Goal: Check status: Check status

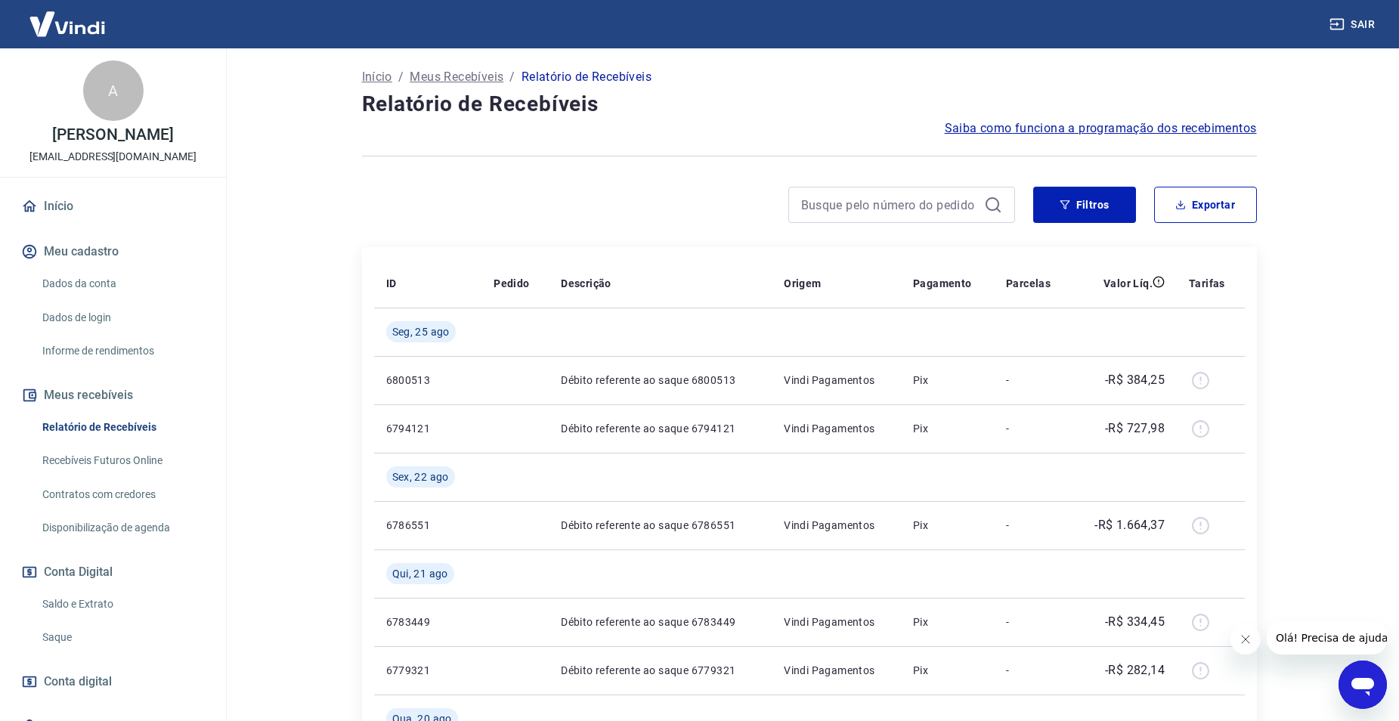
click at [71, 602] on link "Saldo e Extrato" at bounding box center [122, 604] width 172 height 31
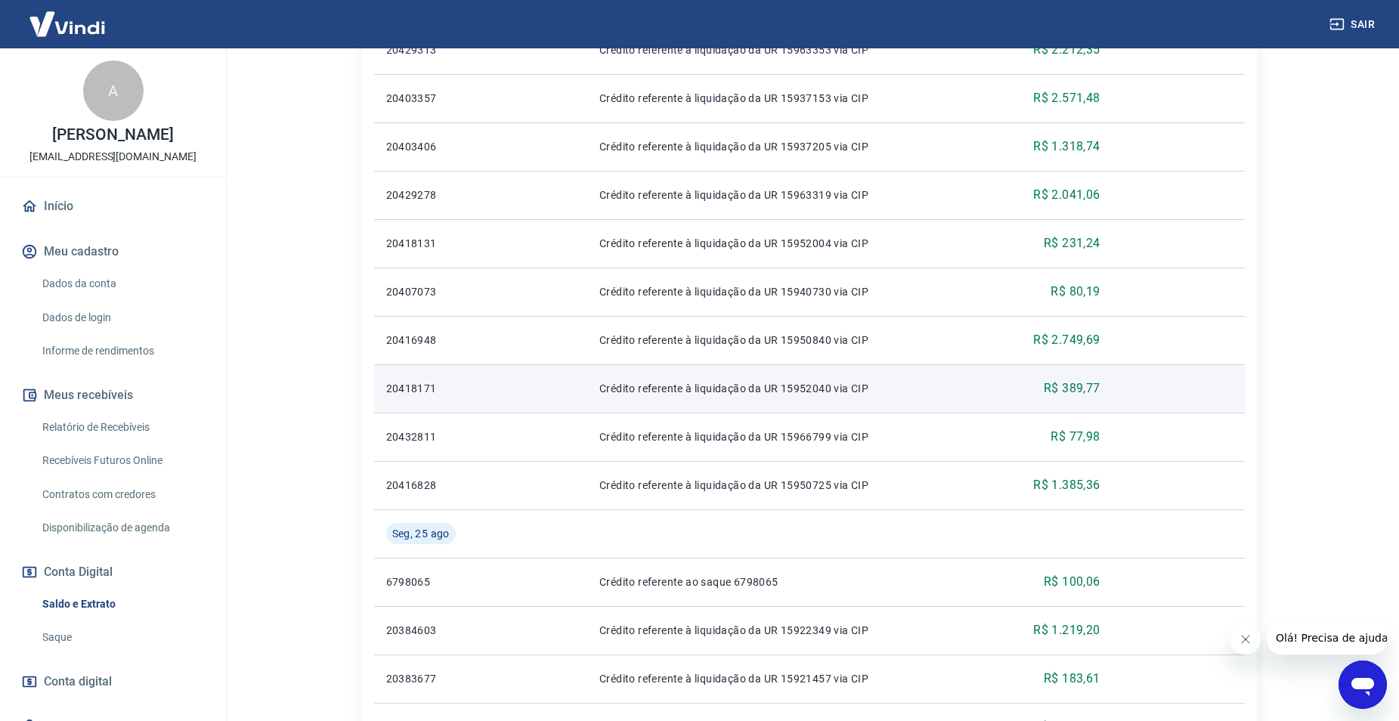
scroll to position [529, 0]
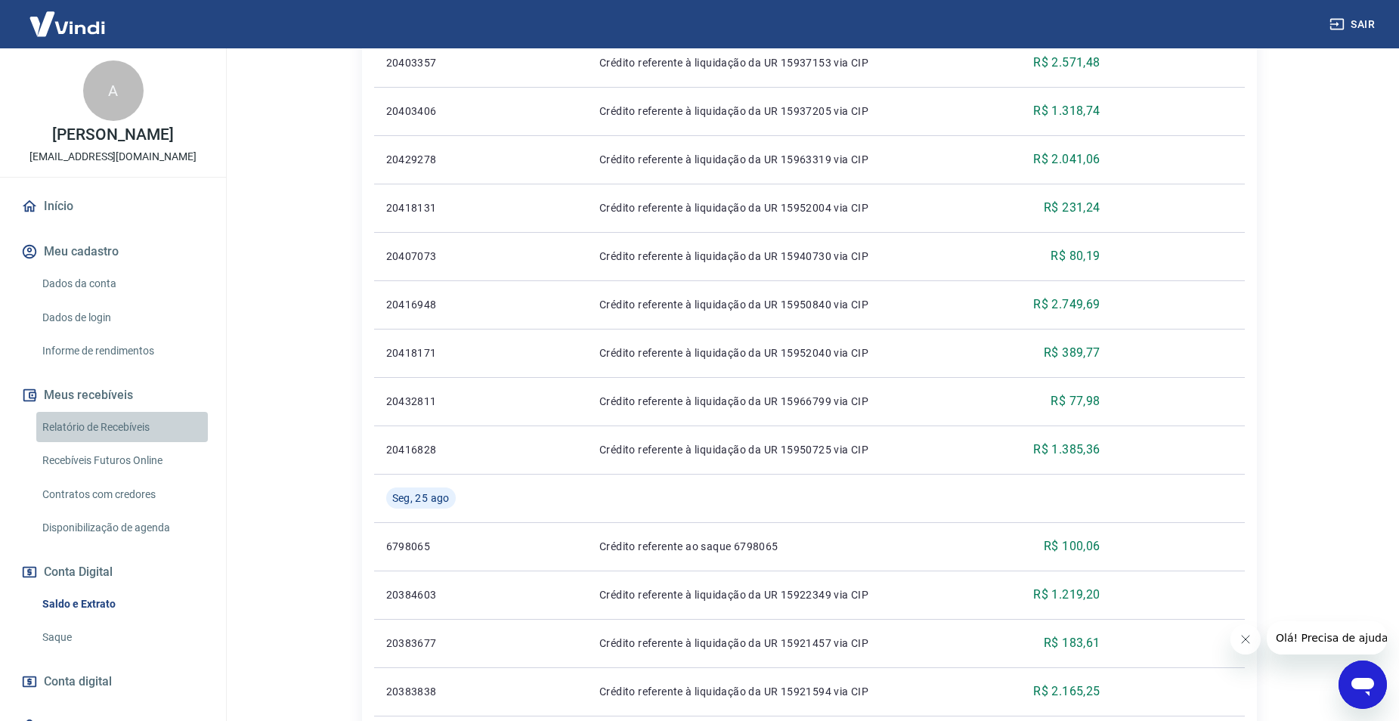
click at [123, 427] on link "Relatório de Recebíveis" at bounding box center [122, 427] width 172 height 31
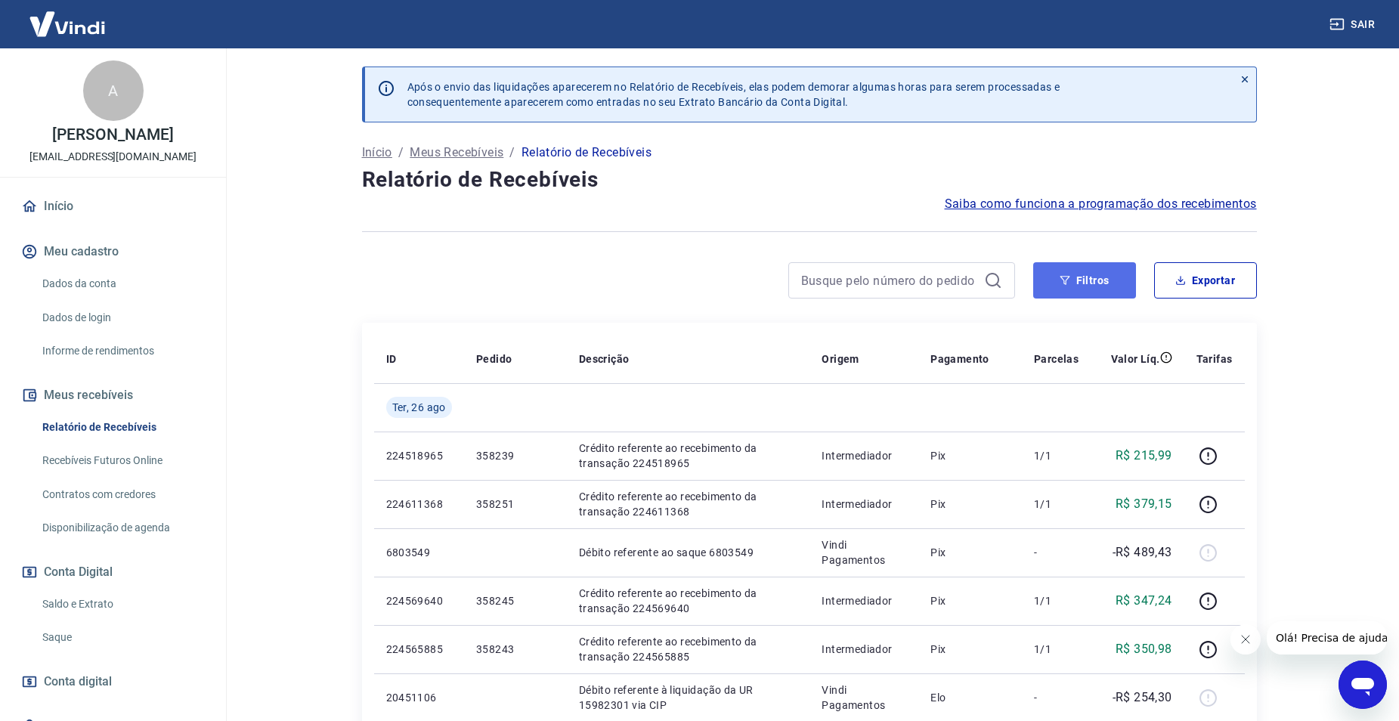
click at [1095, 285] on button "Filtros" at bounding box center [1084, 280] width 103 height 36
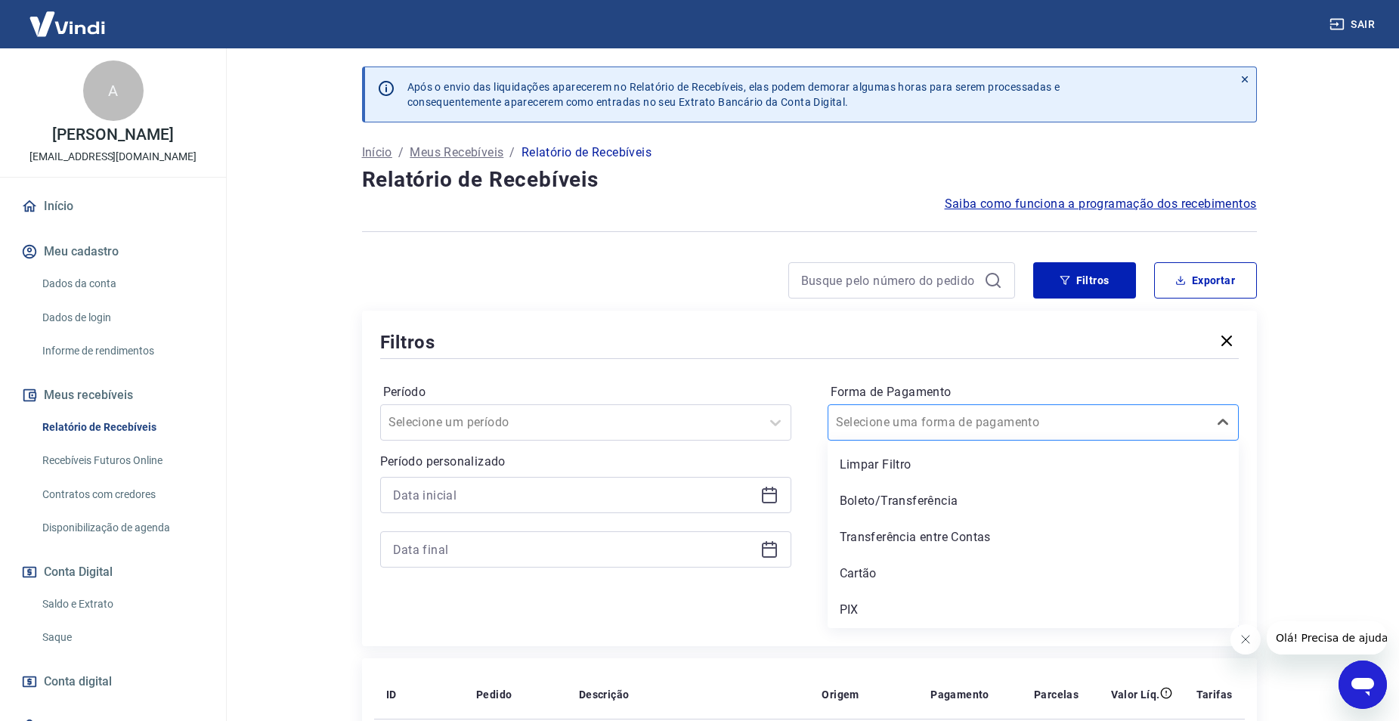
click at [965, 421] on input "Forma de Pagamento" at bounding box center [912, 422] width 153 height 18
click at [878, 614] on div "PIX" at bounding box center [1033, 610] width 411 height 30
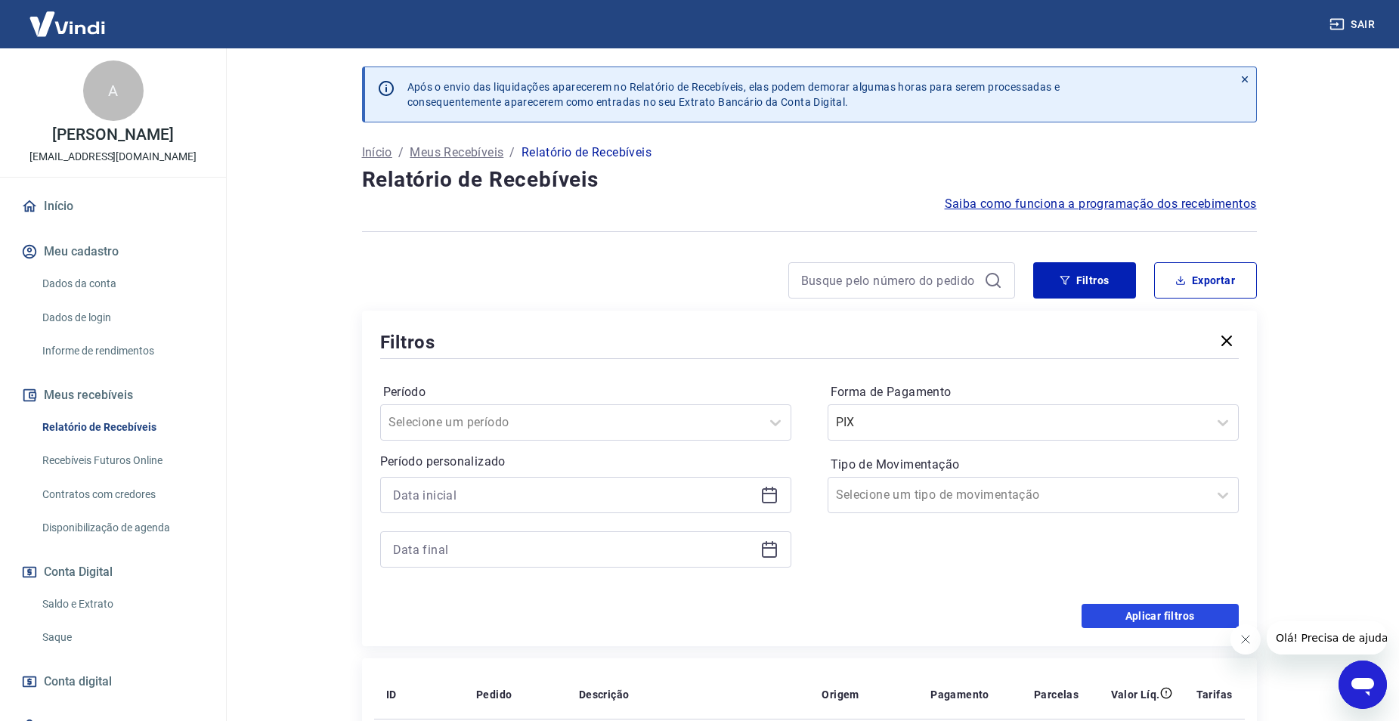
drag, startPoint x: 1109, startPoint y: 614, endPoint x: 850, endPoint y: 438, distance: 312.8
click at [1107, 612] on button "Aplicar filtros" at bounding box center [1160, 616] width 157 height 24
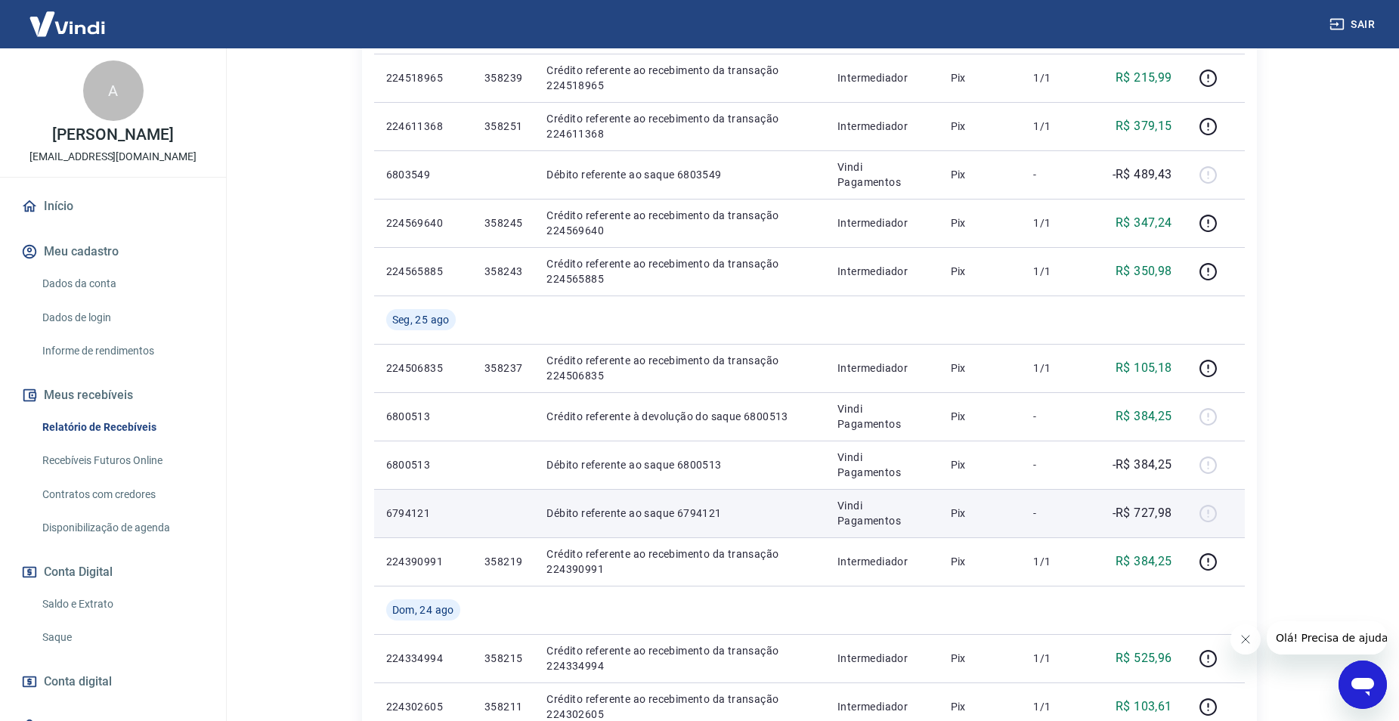
scroll to position [453, 0]
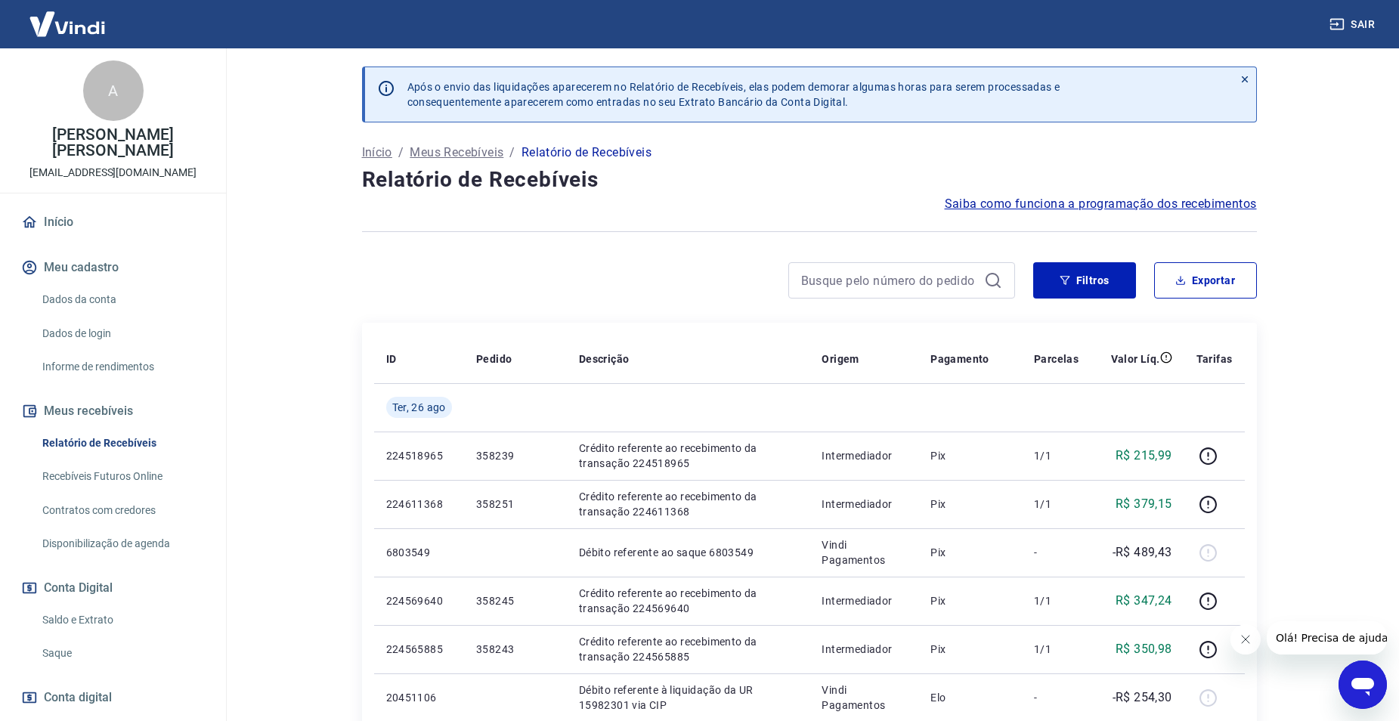
click at [113, 605] on link "Saldo e Extrato" at bounding box center [122, 620] width 172 height 31
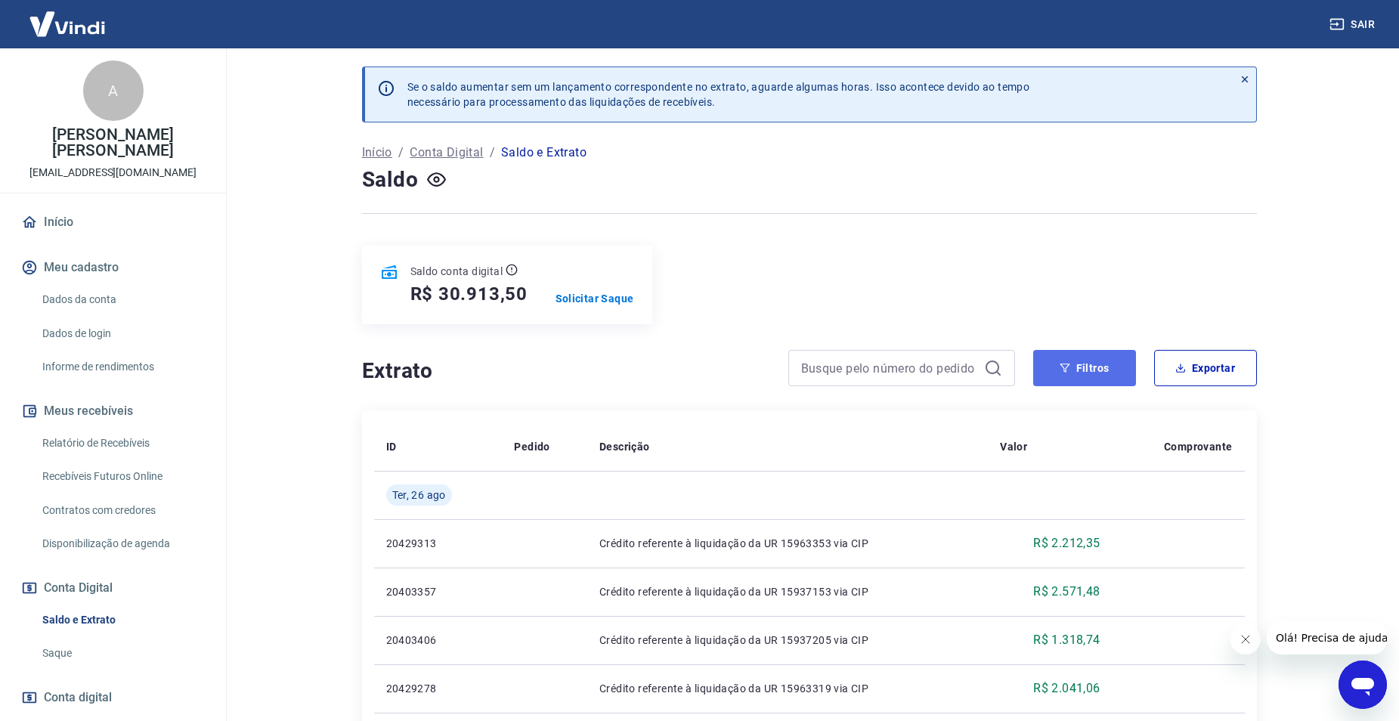
click at [1088, 370] on button "Filtros" at bounding box center [1084, 368] width 103 height 36
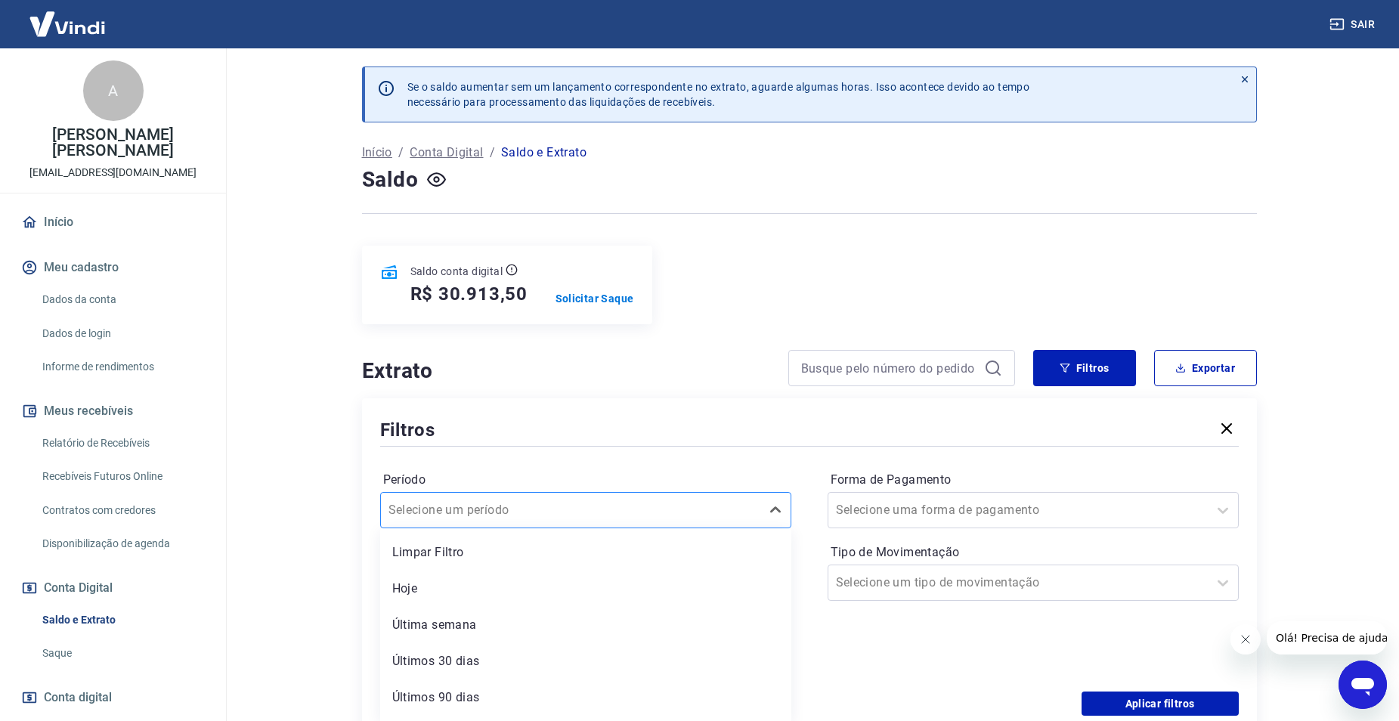
click at [489, 509] on div "option Limpar Filtro focused, 1 of 6. 6 results available. Use Up and Down to c…" at bounding box center [585, 510] width 411 height 36
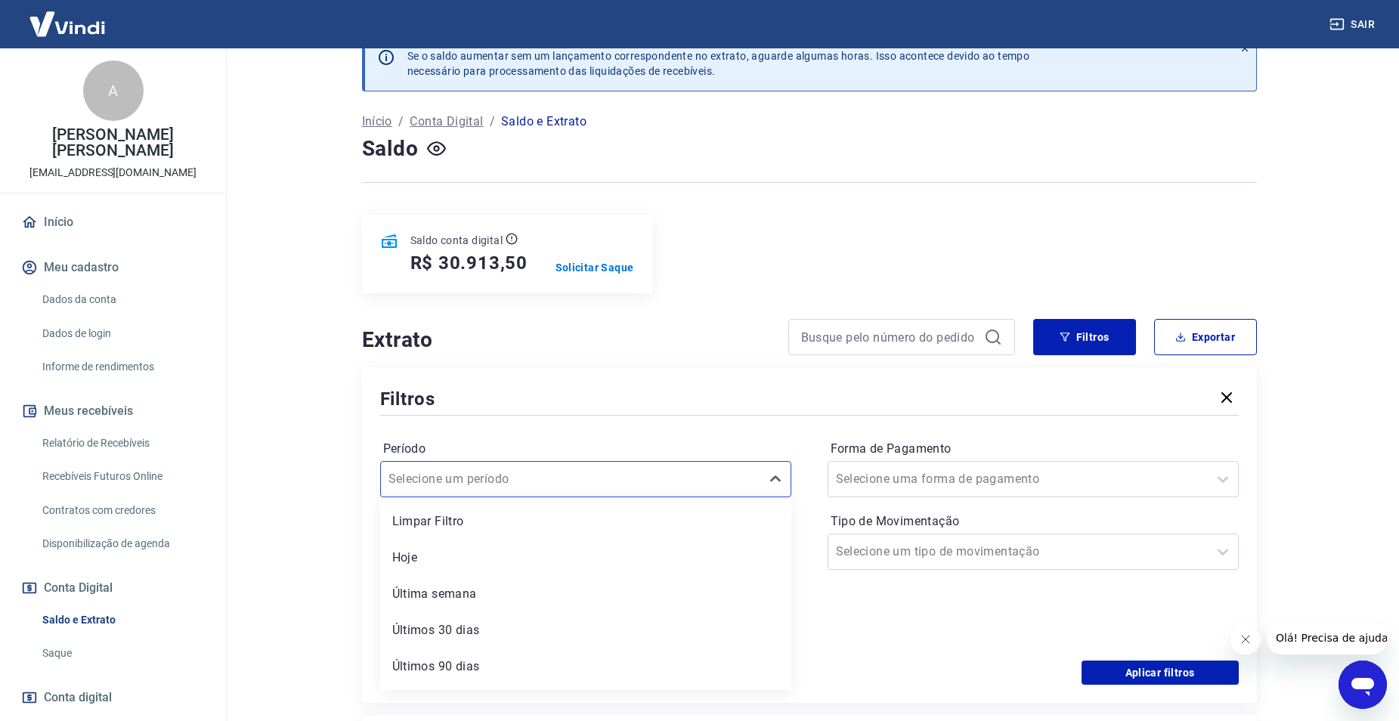
paste input "357415"
type input "357415"
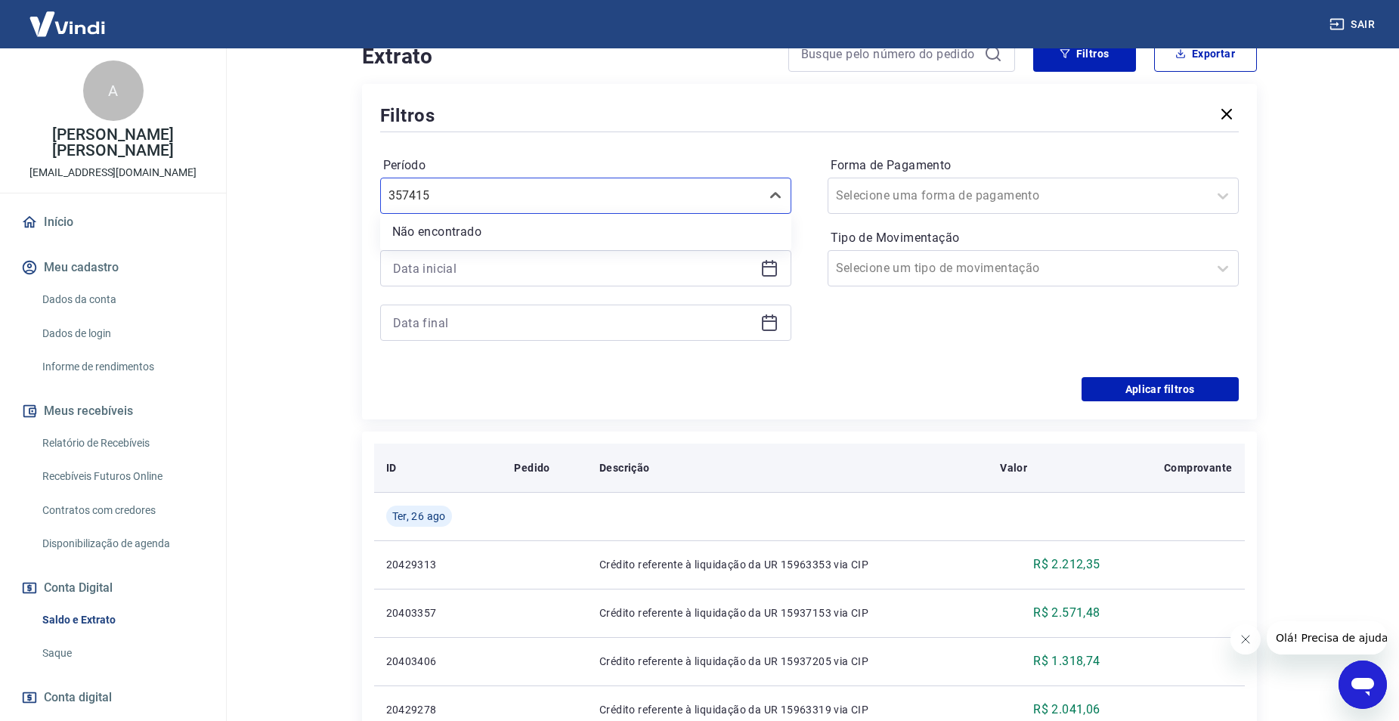
scroll to position [333, 0]
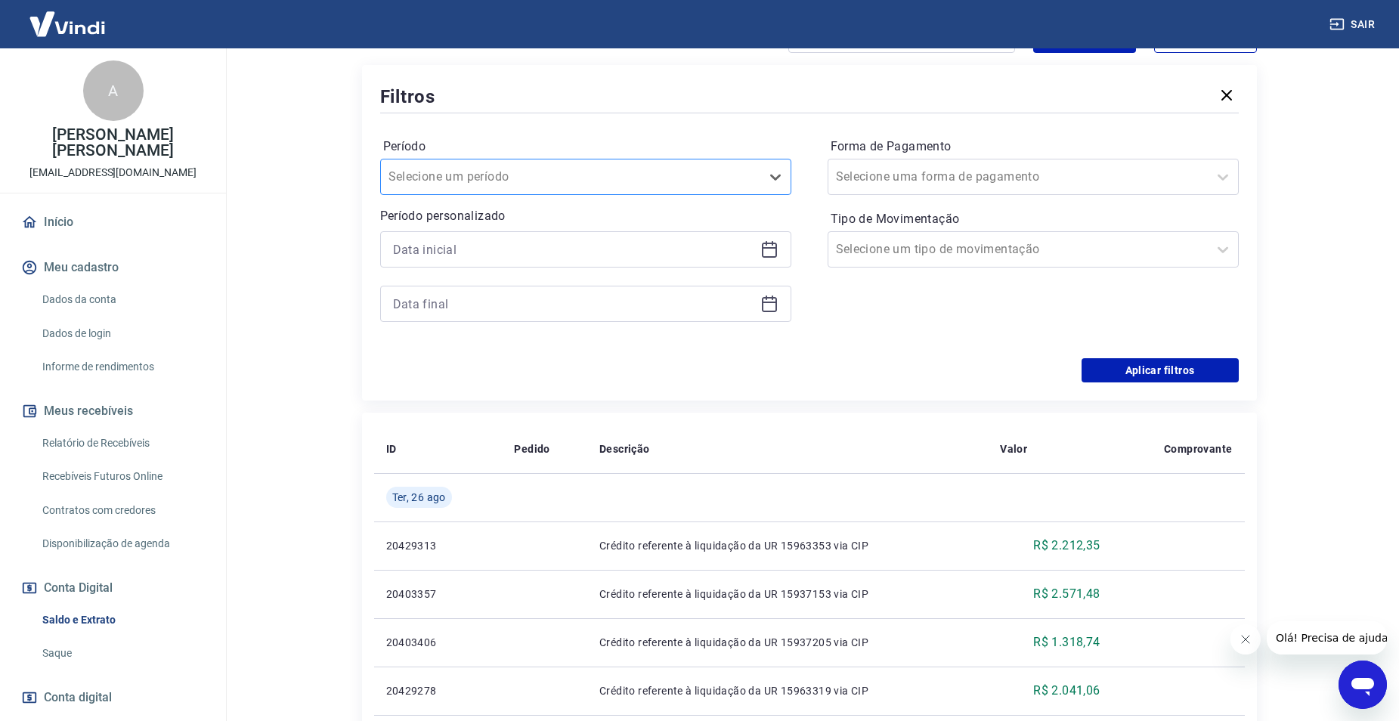
click at [698, 175] on div at bounding box center [570, 176] width 364 height 21
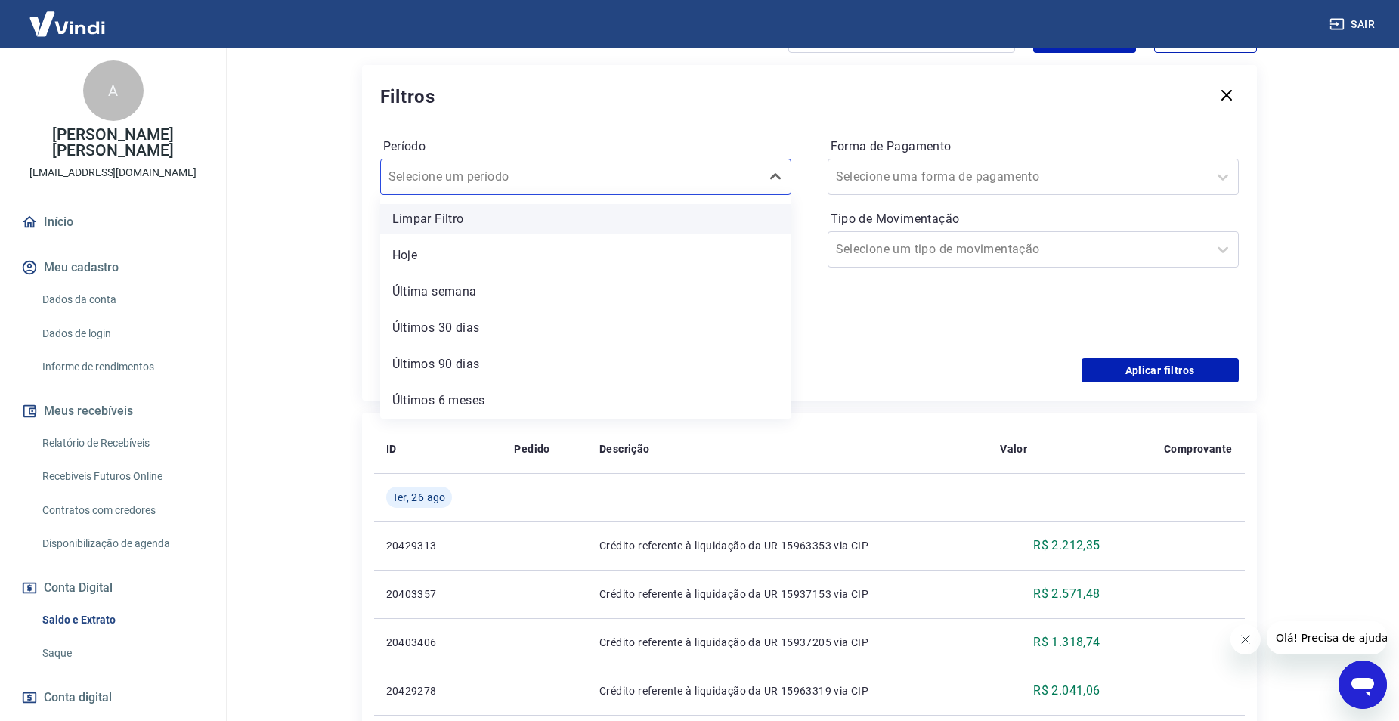
click at [613, 224] on div "Limpar Filtro" at bounding box center [585, 219] width 411 height 30
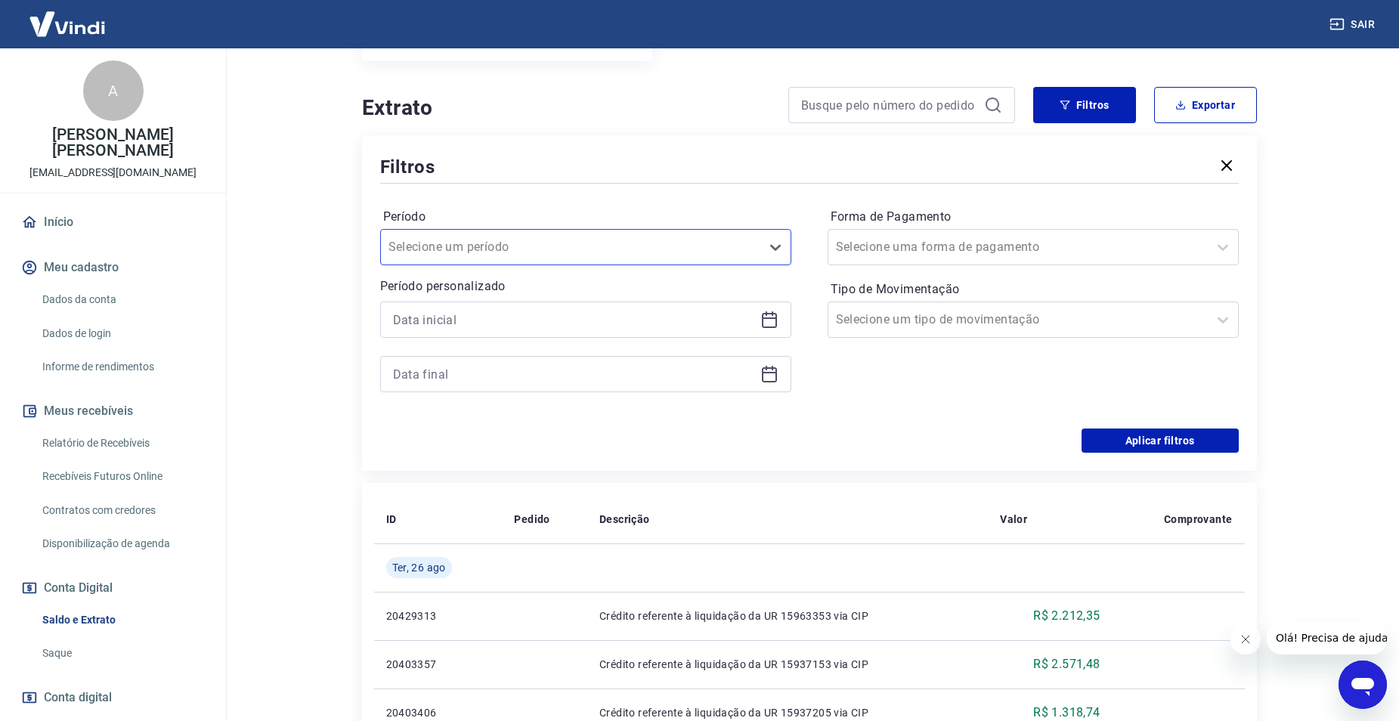
scroll to position [182, 0]
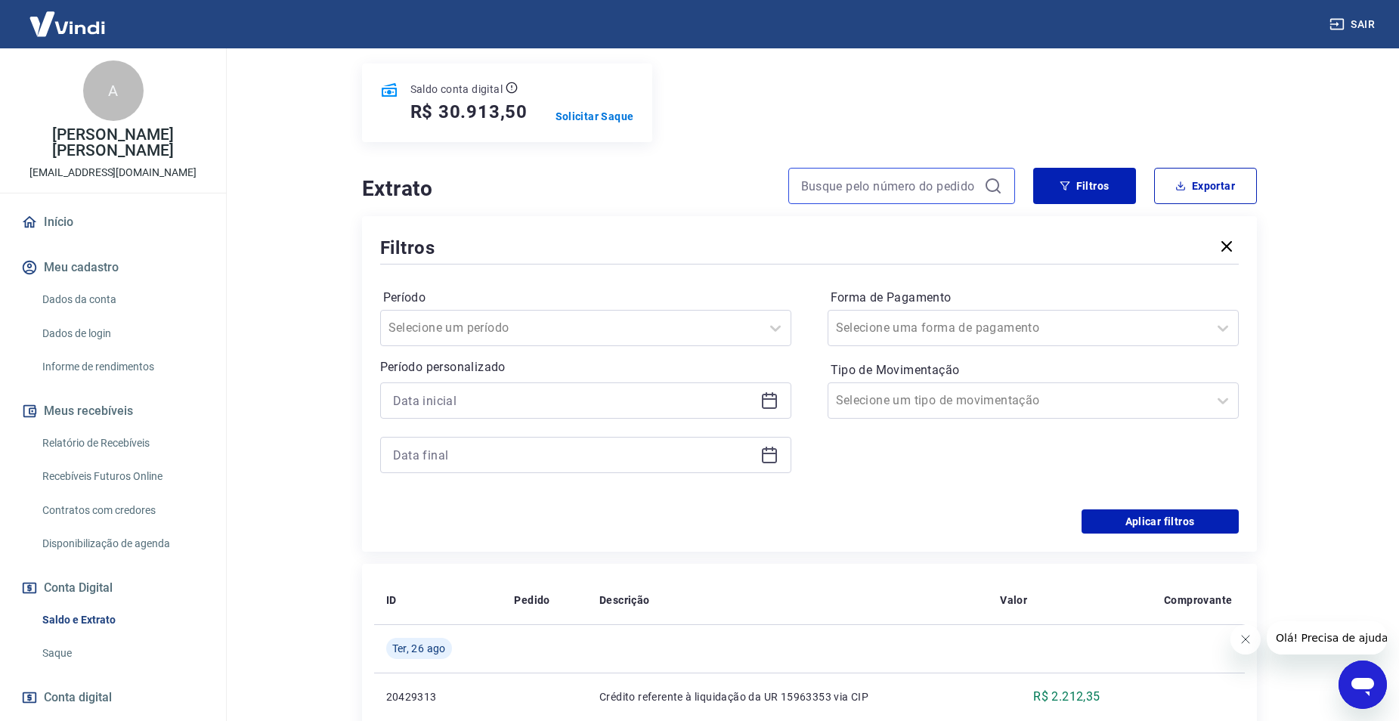
click at [902, 193] on input at bounding box center [889, 186] width 177 height 23
paste input "357415"
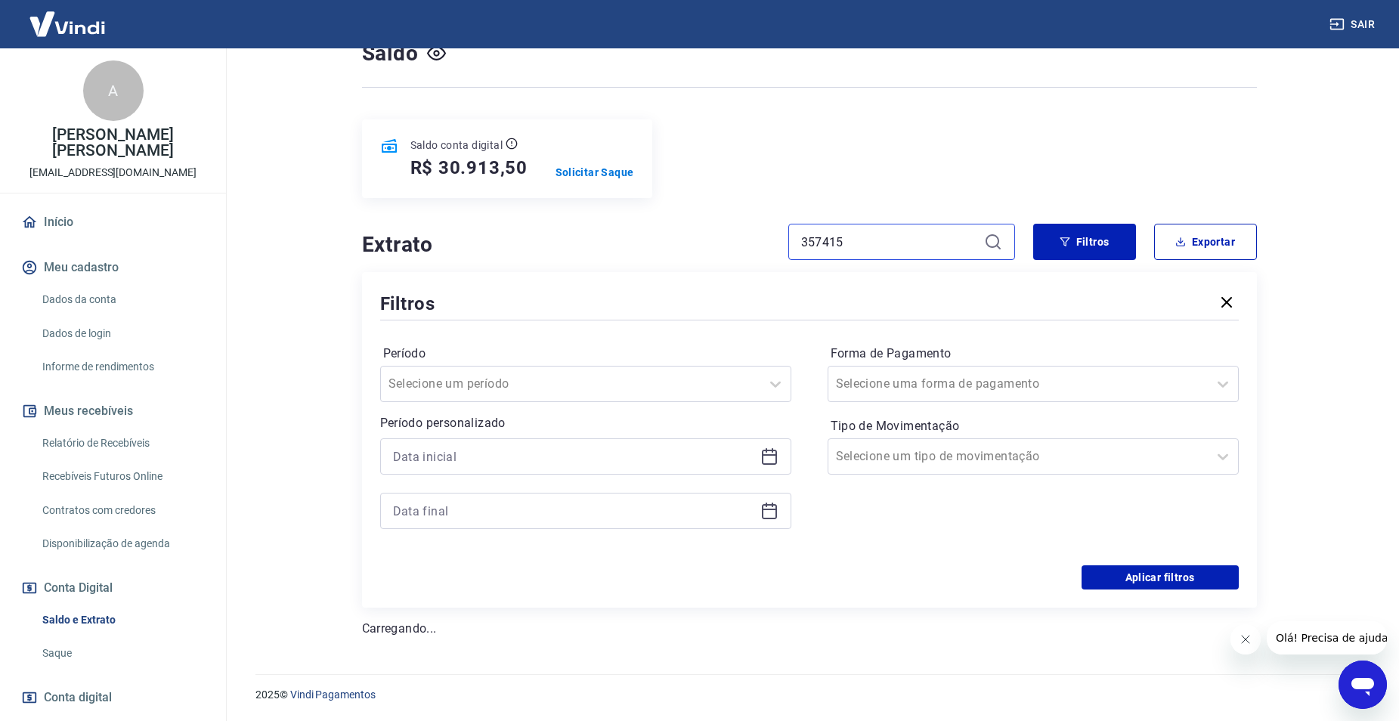
type input "357415"
click at [1146, 527] on div "Forma de Pagamento Selecione uma forma de pagamento Tipo de Movimentação Seleci…" at bounding box center [1033, 445] width 411 height 206
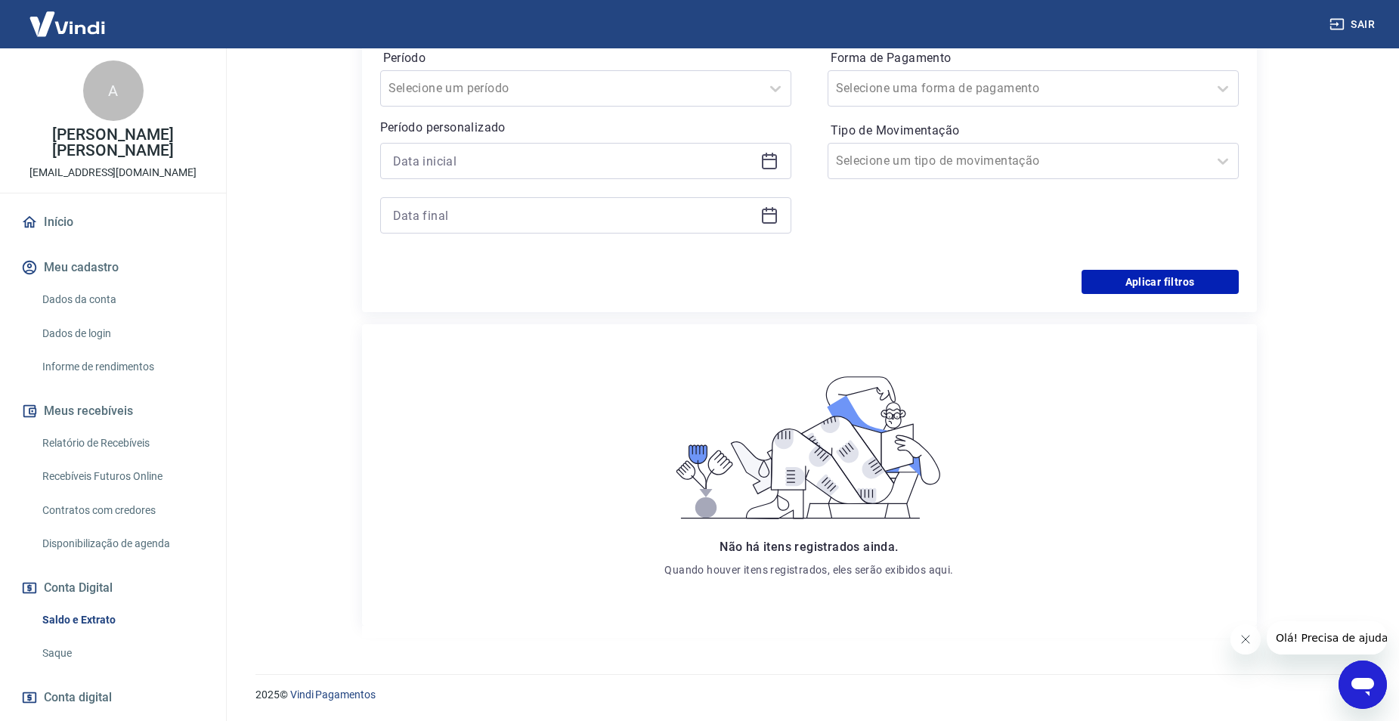
scroll to position [45, 0]
